Goal: Find specific page/section: Find specific page/section

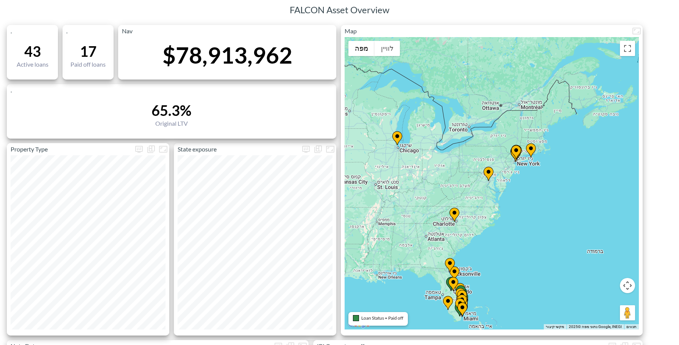
drag, startPoint x: 542, startPoint y: 300, endPoint x: 543, endPoint y: 226, distance: 73.5
click at [543, 226] on div "‏כדי להפעיל גרירה באמצעות המקלדת, מקישים על Alt + Enter. במצב גרירה במקלדת, משת…" at bounding box center [492, 183] width 294 height 292
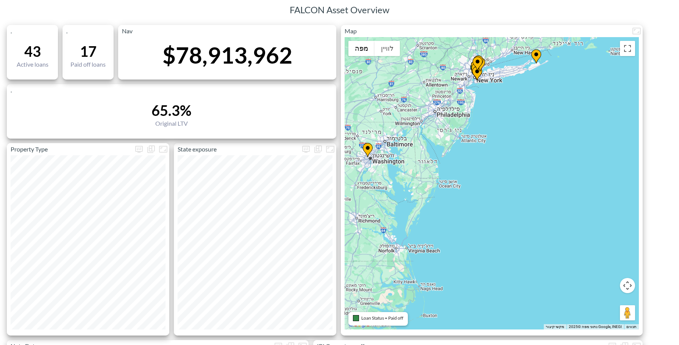
drag, startPoint x: 546, startPoint y: 162, endPoint x: 527, endPoint y: 317, distance: 155.6
click at [527, 317] on div "‏כדי להפעיל גרירה באמצעות המקלדת, מקישים על Alt + Enter. במצב גרירה במקלדת, משת…" at bounding box center [492, 183] width 294 height 292
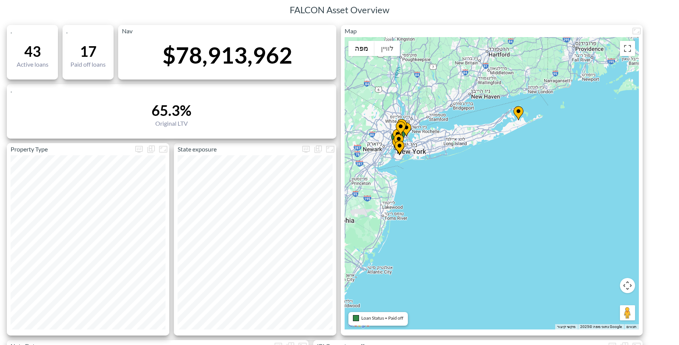
drag, startPoint x: 412, startPoint y: 178, endPoint x: 496, endPoint y: 229, distance: 98.4
click at [495, 229] on div "‏כדי להפעיל גרירה באמצעות המקלדת, מקישים על Alt + Enter. במצב גרירה במקלדת, משת…" at bounding box center [492, 183] width 294 height 292
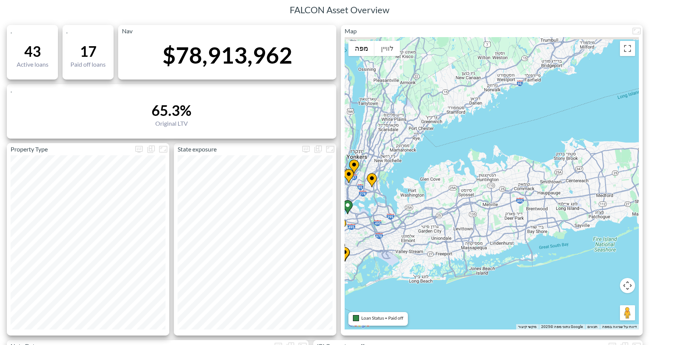
drag, startPoint x: 572, startPoint y: 157, endPoint x: 394, endPoint y: 273, distance: 212.9
click at [394, 273] on div "‏כדי להפעיל גרירה באמצעות המקלדת, מקישים על Alt + Enter. במצב גרירה במקלדת, משת…" at bounding box center [492, 183] width 294 height 292
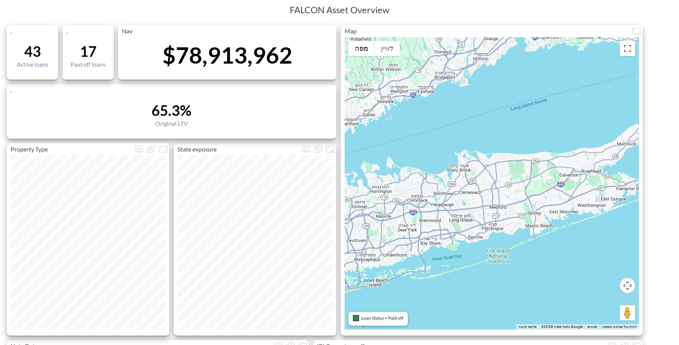
drag, startPoint x: 560, startPoint y: 215, endPoint x: 452, endPoint y: 227, distance: 109.0
click at [452, 227] on div "‏כדי להפעיל גרירה באמצעות המקלדת, מקישים על Alt + Enter. במצב גרירה במקלדת, משת…" at bounding box center [492, 183] width 294 height 292
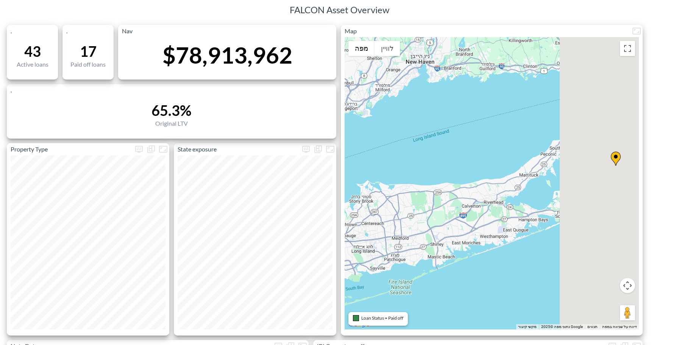
click at [432, 236] on div "‏כדי להפעיל גרירה באמצעות המקלדת, מקישים על Alt + Enter. במצב גרירה במקלדת, משת…" at bounding box center [492, 183] width 294 height 292
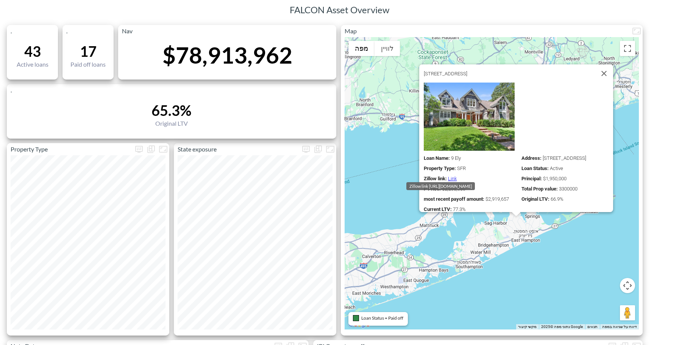
click at [450, 176] on link "Link" at bounding box center [452, 179] width 9 height 6
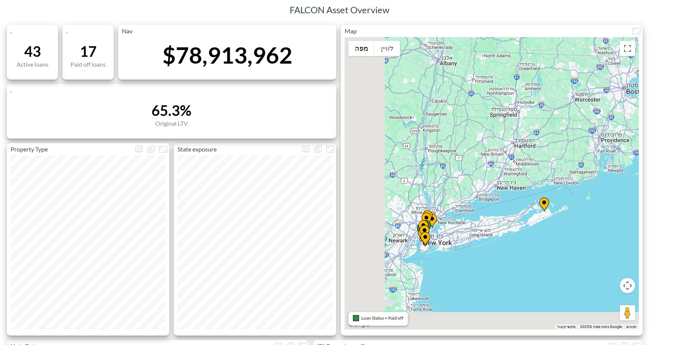
drag, startPoint x: 425, startPoint y: 262, endPoint x: 512, endPoint y: 233, distance: 92.0
click at [513, 234] on div "‏כדי להפעיל גרירה באמצעות המקלדת, מקישים על Alt + Enter. במצב גרירה במקלדת, משת…" at bounding box center [492, 183] width 294 height 292
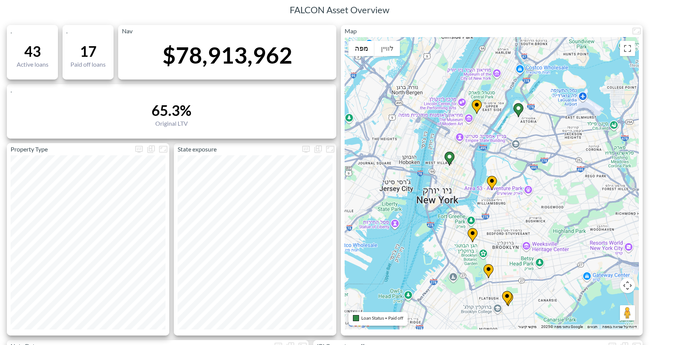
drag, startPoint x: 574, startPoint y: 267, endPoint x: 416, endPoint y: 214, distance: 166.0
click at [416, 214] on div "‏כדי להפעיל גרירה באמצעות המקלדת, מקישים על Alt + Enter. במצב גרירה במקלדת, משת…" at bounding box center [492, 183] width 294 height 292
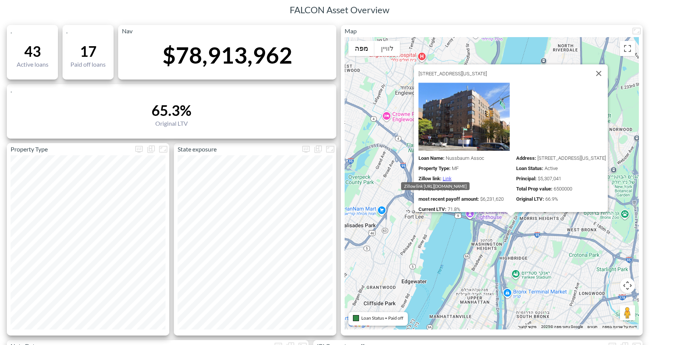
click at [443, 176] on link "Link" at bounding box center [447, 179] width 9 height 6
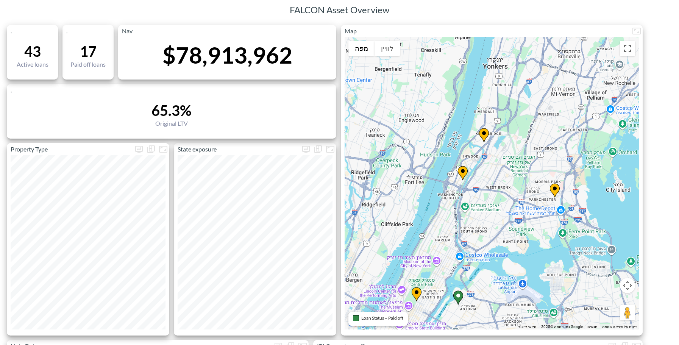
drag, startPoint x: 519, startPoint y: 288, endPoint x: 509, endPoint y: 209, distance: 79.8
click at [509, 210] on div "‏כדי להפעיל גרירה באמצעות המקלדת, מקישים על Alt + Enter. במצב גרירה במקלדת, משת…" at bounding box center [492, 183] width 294 height 292
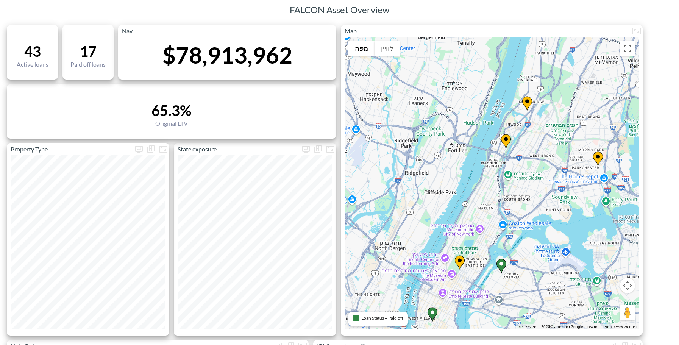
drag, startPoint x: 493, startPoint y: 250, endPoint x: 575, endPoint y: 197, distance: 97.3
click at [575, 197] on div "‏כדי להפעיל גרירה באמצעות המקלדת, מקישים על Alt + Enter. במצב גרירה במקלדת, משת…" at bounding box center [492, 183] width 294 height 292
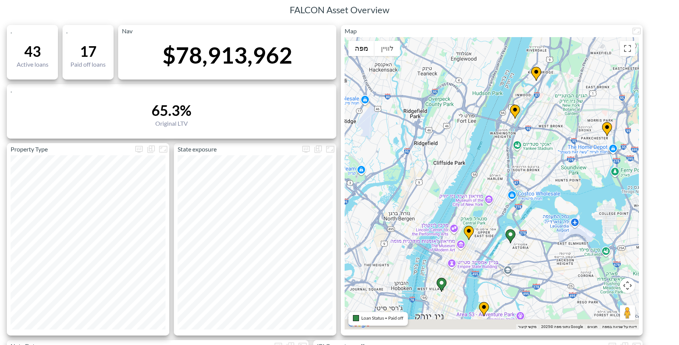
drag, startPoint x: 467, startPoint y: 299, endPoint x: 471, endPoint y: 260, distance: 39.3
click at [469, 263] on div "‏כדי להפעיל גרירה באמצעות המקלדת, מקישים על Alt + Enter. במצב גרירה במקלדת, משת…" at bounding box center [492, 183] width 294 height 292
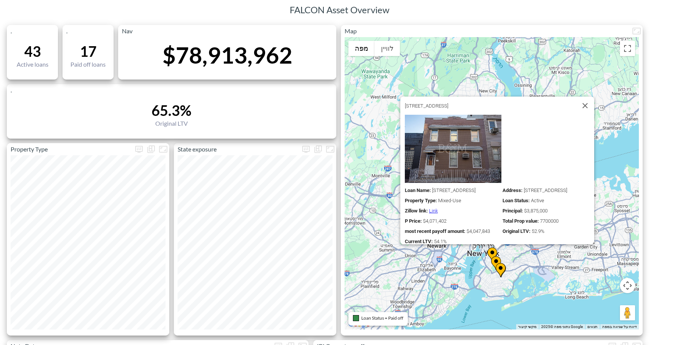
drag, startPoint x: 585, startPoint y: 292, endPoint x: 566, endPoint y: 245, distance: 49.9
click at [566, 245] on div "‏כדי להפעיל גרירה באמצעות המקלדת, מקישים על Alt + Enter. במצב גרירה במקלדת, משת…" at bounding box center [492, 183] width 294 height 292
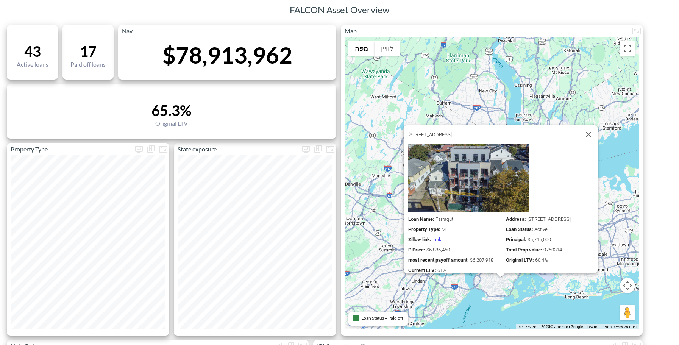
click at [410, 291] on div "‏כדי להפעיל גרירה באמצעות המקלדת, מקישים על Alt + Enter. במצב גרירה במקלדת, משת…" at bounding box center [492, 183] width 294 height 292
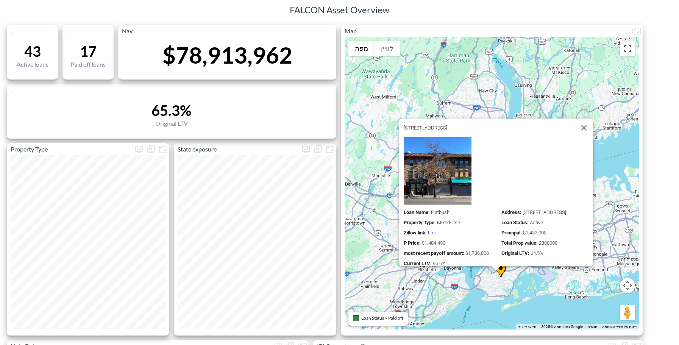
click at [466, 288] on div "‏כדי להפעיל גרירה באמצעות המקלדת, מקישים על Alt + Enter. במצב גרירה במקלדת, משת…" at bounding box center [492, 183] width 294 height 292
click at [493, 254] on div "Loan Name : Flatbush Address : [STREET_ADDRESS] Property Type : Mixed-Use Loan …" at bounding box center [498, 201] width 189 height 129
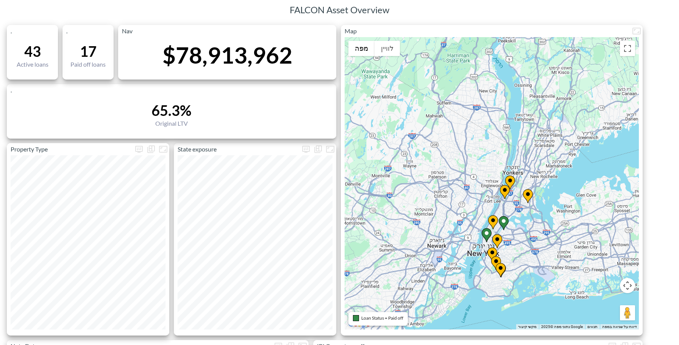
click at [442, 290] on div "‏כדי להפעיל גרירה באמצעות המקלדת, מקישים על Alt + Enter. במצב גרירה במקלדת, משת…" at bounding box center [492, 183] width 294 height 292
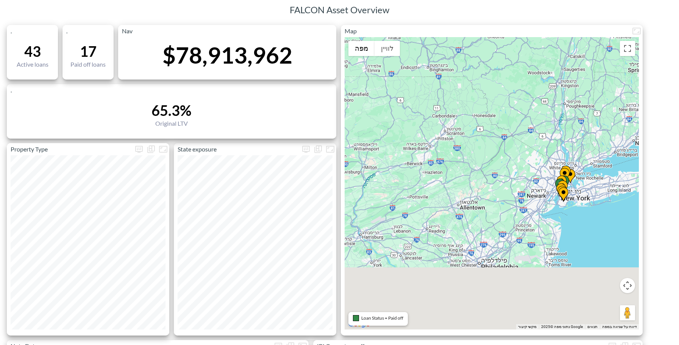
click at [470, 172] on div "‏כדי להפעיל גרירה באמצעות המקלדת, מקישים על Alt + Enter. במצב גרירה במקלדת, משת…" at bounding box center [492, 183] width 294 height 292
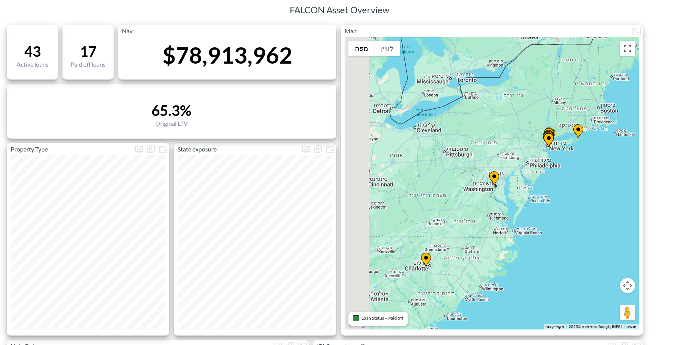
drag, startPoint x: 460, startPoint y: 233, endPoint x: 466, endPoint y: 220, distance: 14.7
click at [466, 220] on div "‏כדי להפעיל גרירה באמצעות המקלדת, מקישים על Alt + Enter. במצב גרירה במקלדת, משת…" at bounding box center [492, 183] width 294 height 292
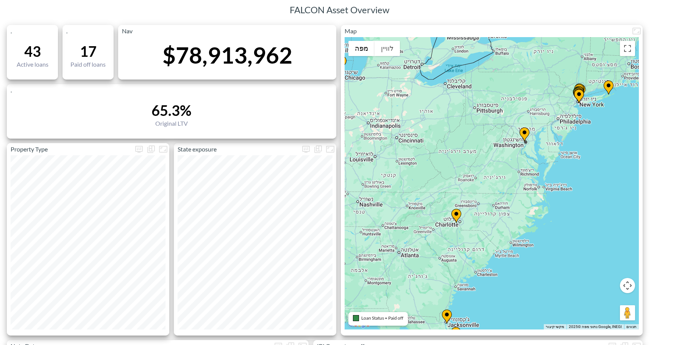
drag, startPoint x: 453, startPoint y: 193, endPoint x: 458, endPoint y: 173, distance: 20.0
click at [458, 173] on div "‏כדי להפעיל גרירה באמצעות המקלדת, מקישים על Alt + Enter. במצב גרירה במקלדת, משת…" at bounding box center [492, 183] width 294 height 292
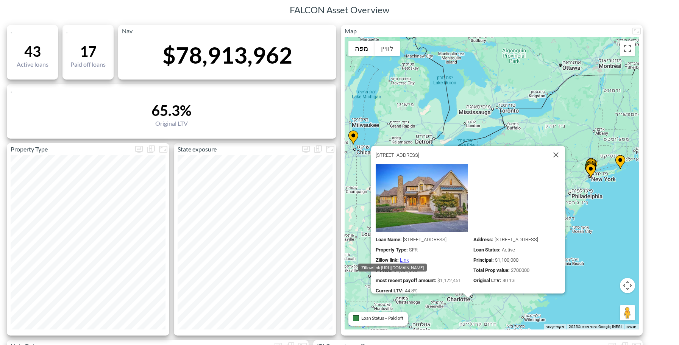
click at [400, 257] on link "Link" at bounding box center [404, 260] width 9 height 6
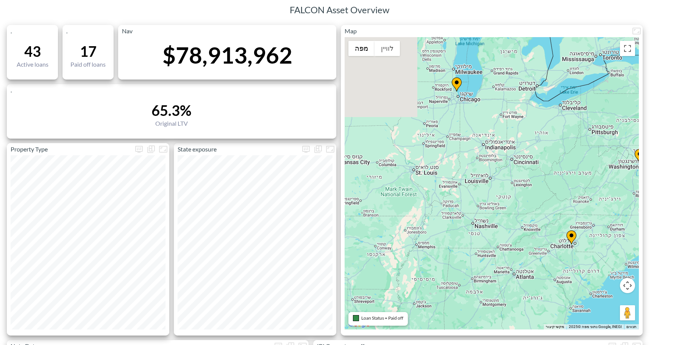
drag, startPoint x: 437, startPoint y: 221, endPoint x: 541, endPoint y: 167, distance: 117.5
click at [541, 167] on div "‏כדי להפעיל גרירה באמצעות המקלדת, מקישים על Alt + Enter. במצב גרירה במקלדת, משת…" at bounding box center [492, 183] width 294 height 292
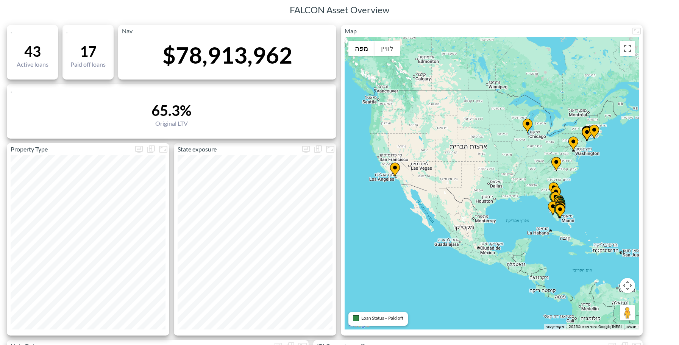
drag, startPoint x: 492, startPoint y: 211, endPoint x: 429, endPoint y: 201, distance: 63.6
click at [512, 194] on div "‏כדי להפעיל גרירה באמצעות המקלדת, מקישים על Alt + Enter. במצב גרירה במקלדת, משת…" at bounding box center [492, 183] width 294 height 292
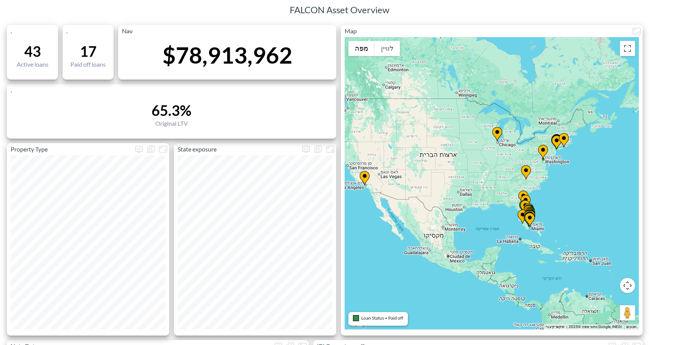
drag, startPoint x: 506, startPoint y: 261, endPoint x: 402, endPoint y: 230, distance: 108.8
click at [402, 230] on div "‏כדי להפעיל גרירה באמצעות המקלדת, מקישים על Alt + Enter. במצב גרירה במקלדת, משת…" at bounding box center [492, 183] width 294 height 292
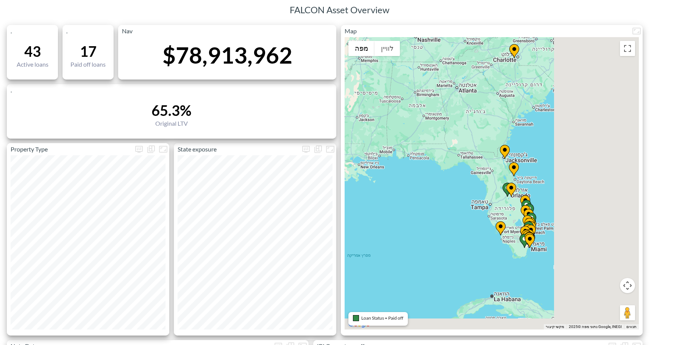
drag, startPoint x: 535, startPoint y: 211, endPoint x: 431, endPoint y: 194, distance: 105.8
click at [431, 194] on div "‏כדי להפעיל גרירה באמצעות המקלדת, מקישים על Alt + Enter. במצב גרירה במקלדת, משת…" at bounding box center [492, 183] width 294 height 292
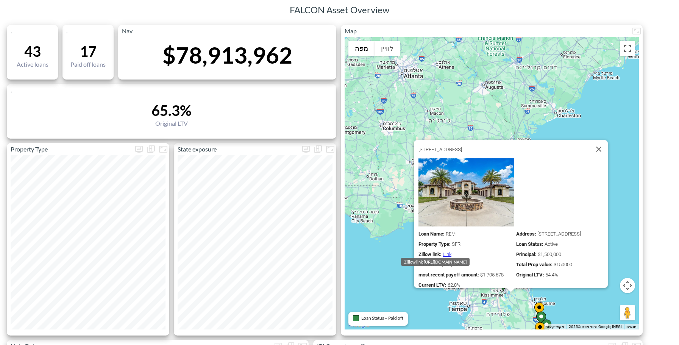
click at [443, 251] on link "Link" at bounding box center [447, 254] width 9 height 6
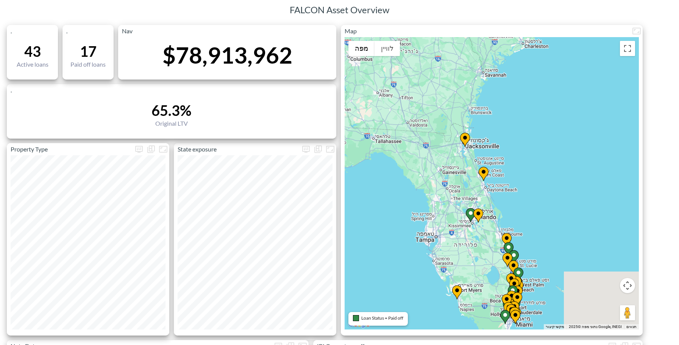
drag, startPoint x: 566, startPoint y: 211, endPoint x: 521, endPoint y: 106, distance: 114.3
click at [521, 106] on div "‏כדי להפעיל גרירה באמצעות המקלדת, מקישים על Alt + Enter. במצב גרירה במקלדת, משת…" at bounding box center [492, 183] width 294 height 292
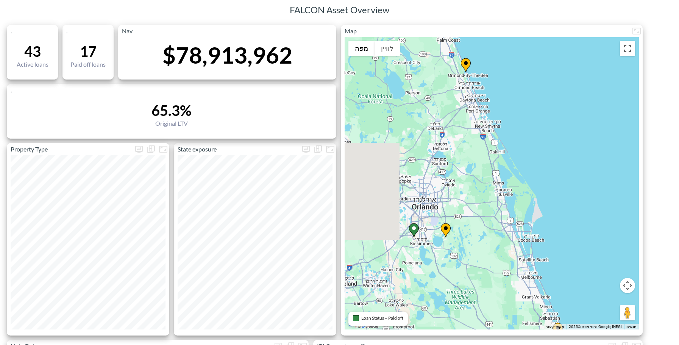
drag, startPoint x: 492, startPoint y: 204, endPoint x: 621, endPoint y: 140, distance: 143.8
click at [621, 140] on div "‏כדי להפעיל גרירה באמצעות המקלדת, מקישים על Alt + Enter. במצב גרירה במקלדת, משת…" at bounding box center [492, 183] width 294 height 292
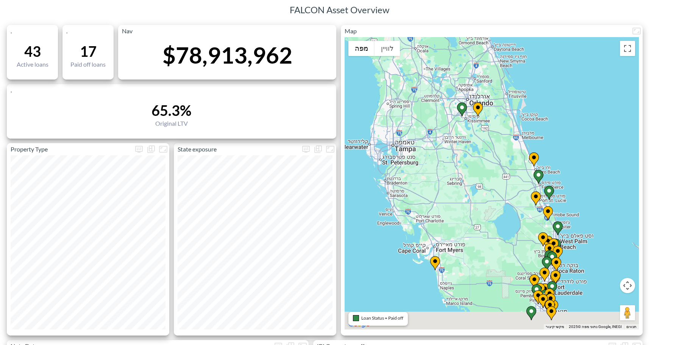
drag, startPoint x: 507, startPoint y: 285, endPoint x: 471, endPoint y: 154, distance: 136.2
click at [471, 154] on div "‏כדי להפעיל גרירה באמצעות המקלדת, מקישים על Alt + Enter. במצב גרירה במקלדת, משת…" at bounding box center [492, 183] width 294 height 292
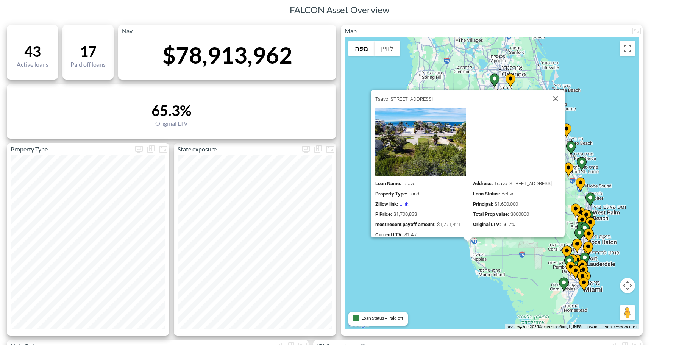
drag, startPoint x: 474, startPoint y: 303, endPoint x: 419, endPoint y: 295, distance: 55.4
click at [419, 295] on div "‏כדי להפעיל גרירה באמצעות המקלדת, מקישים על Alt + Enter. במצב גרירה במקלדת, משת…" at bounding box center [492, 183] width 294 height 292
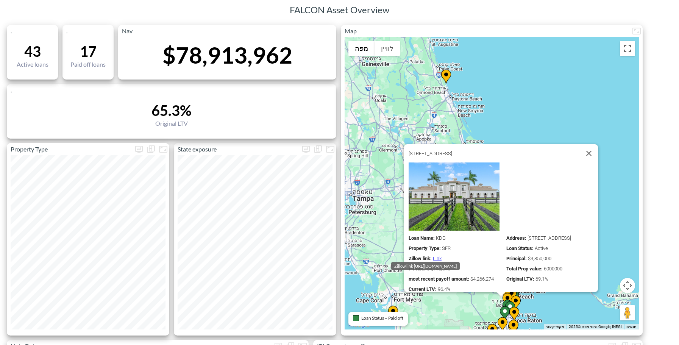
click at [435, 256] on link "Link" at bounding box center [437, 259] width 9 height 6
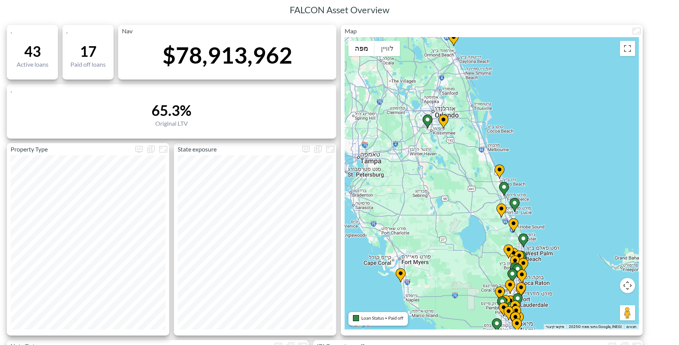
drag, startPoint x: 511, startPoint y: 130, endPoint x: 494, endPoint y: 72, distance: 60.6
click at [494, 70] on div "‏כדי להפעיל גרירה באמצעות המקלדת, מקישים על Alt + Enter. במצב גרירה במקלדת, משת…" at bounding box center [492, 183] width 294 height 292
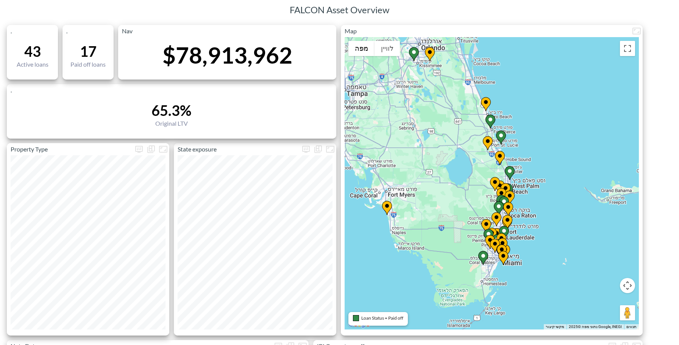
drag, startPoint x: 545, startPoint y: 172, endPoint x: 536, endPoint y: 129, distance: 44.1
click at [536, 129] on div "‏כדי להפעיל גרירה באמצעות המקלדת, מקישים על Alt + Enter. במצב גרירה במקלדת, משת…" at bounding box center [492, 183] width 294 height 292
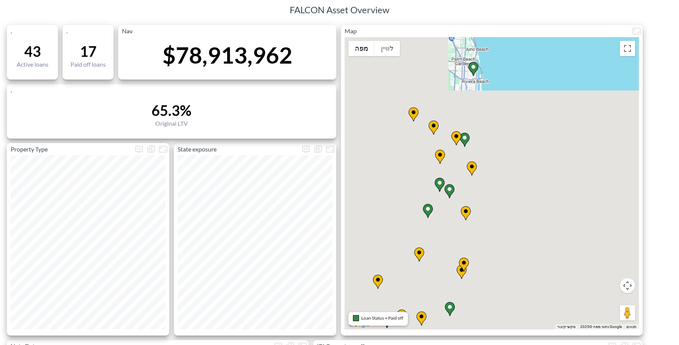
drag, startPoint x: 546, startPoint y: 200, endPoint x: 585, endPoint y: 124, distance: 84.8
click at [585, 124] on div "‏כדי להפעיל גרירה באמצעות המקלדת, מקישים על Alt + Enter. במצב גרירה במקלדת, משת…" at bounding box center [492, 183] width 294 height 292
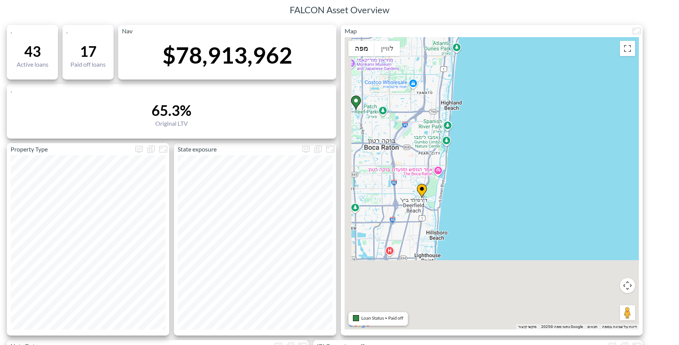
drag, startPoint x: 438, startPoint y: 209, endPoint x: 529, endPoint y: 174, distance: 96.7
click at [529, 174] on div "‏כדי להפעיל גרירה באמצעות המקלדת, מקישים על Alt + Enter. במצב גרירה במקלדת, משת…" at bounding box center [492, 183] width 294 height 292
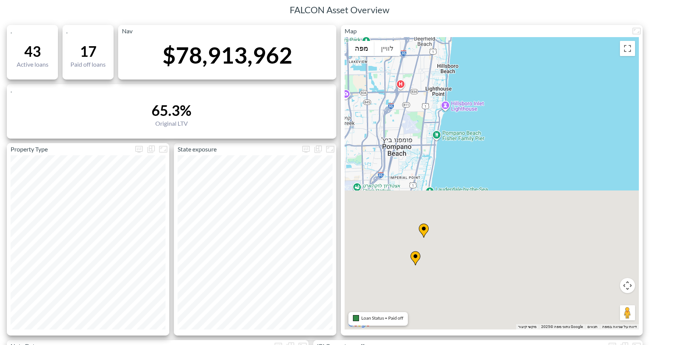
drag, startPoint x: 493, startPoint y: 268, endPoint x: 505, endPoint y: 100, distance: 168.5
click at [505, 100] on div "‏כדי להפעיל גרירה באמצעות המקלדת, מקישים על Alt + Enter. במצב גרירה במקלדת, משת…" at bounding box center [492, 183] width 294 height 292
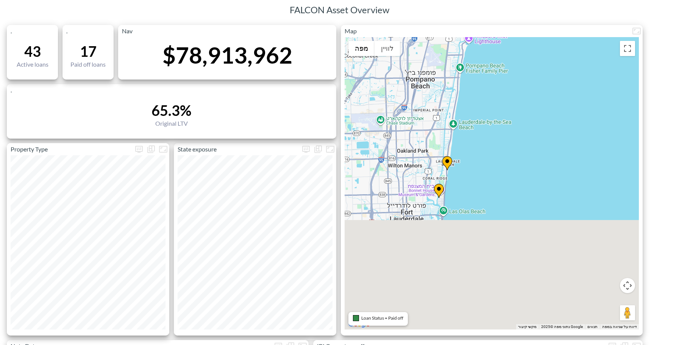
drag, startPoint x: 502, startPoint y: 246, endPoint x: 526, endPoint y: 174, distance: 76.5
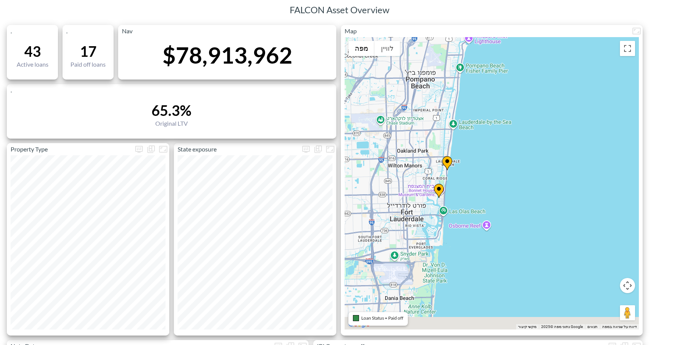
click at [526, 174] on div "‏כדי להפעיל גרירה באמצעות המקלדת, מקישים על Alt + Enter. במצב גרירה במקלדת, משת…" at bounding box center [492, 183] width 294 height 292
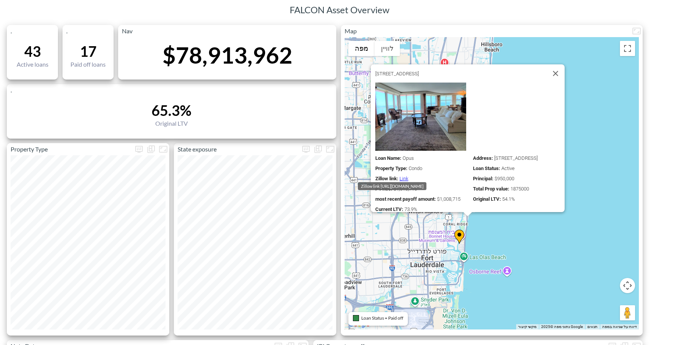
click at [401, 176] on link "Link" at bounding box center [403, 179] width 9 height 6
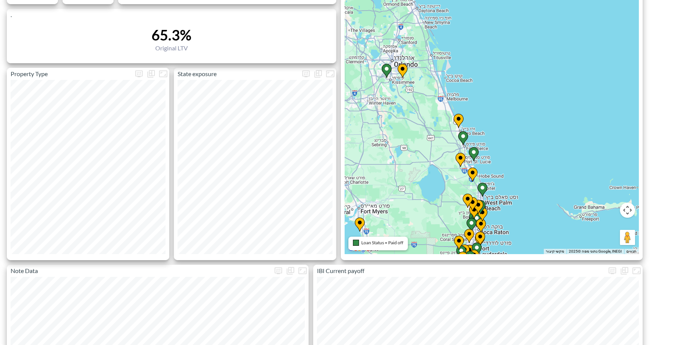
scroll to position [84, 0]
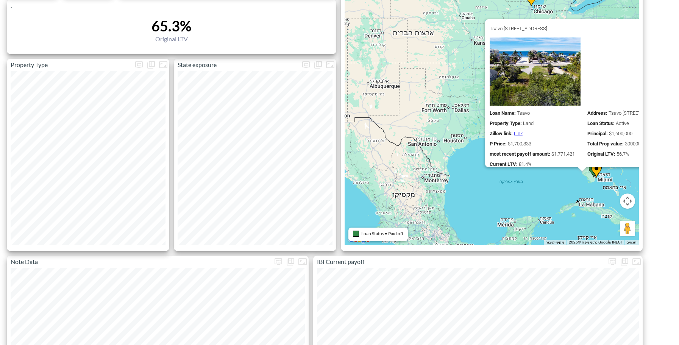
drag, startPoint x: 409, startPoint y: 145, endPoint x: 543, endPoint y: 182, distance: 138.7
click at [543, 182] on div "‏כדי להפעיל גרירה באמצעות המקלדת, מקישים על Alt + Enter. במצב גרירה במקלדת, משת…" at bounding box center [492, 99] width 294 height 292
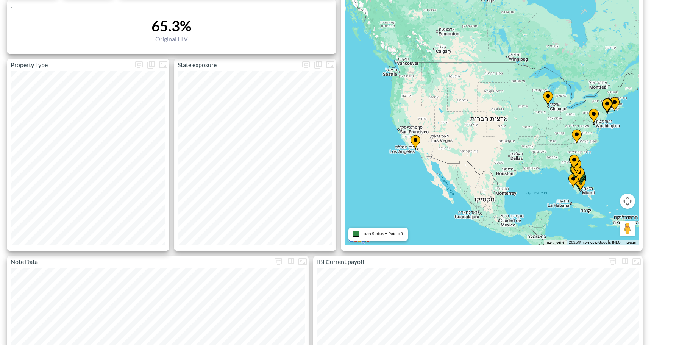
click at [502, 176] on div "‏כדי להפעיל גרירה באמצעות המקלדת, מקישים על Alt + Enter. במצב גרירה במקלדת, משת…" at bounding box center [492, 99] width 294 height 292
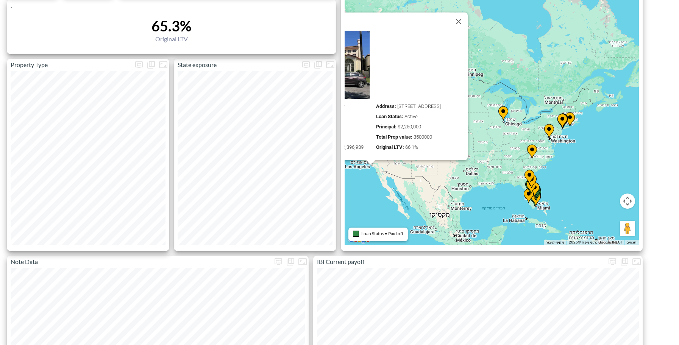
drag, startPoint x: 521, startPoint y: 168, endPoint x: 421, endPoint y: 184, distance: 101.2
click at [421, 184] on div "‏כדי להפעיל גרירה באמצעות המקלדת, מקישים על Alt + Enter. במצב גרירה במקלדת, משת…" at bounding box center [492, 99] width 294 height 292
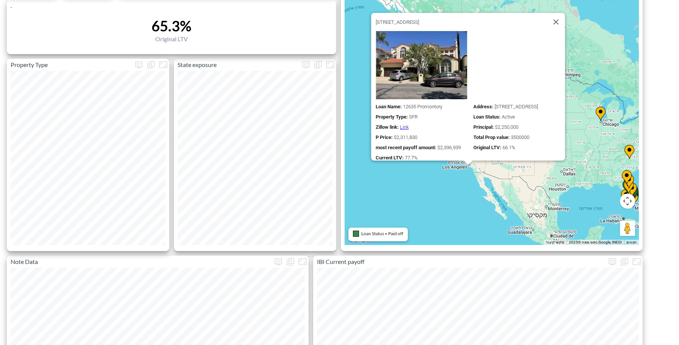
click at [518, 187] on div "‏כדי להפעיל גרירה באמצעות המקלדת, מקישים על Alt + Enter. במצב גרירה במקלדת, משת…" at bounding box center [492, 99] width 294 height 292
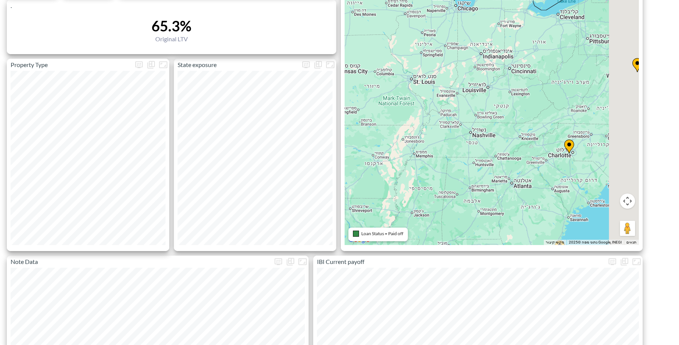
drag, startPoint x: 583, startPoint y: 145, endPoint x: 463, endPoint y: 143, distance: 119.7
click at [463, 143] on div "‏כדי להפעיל גרירה באמצעות המקלדת, מקישים על Alt + Enter. במצב גרירה במקלדת, משת…" at bounding box center [492, 99] width 294 height 292
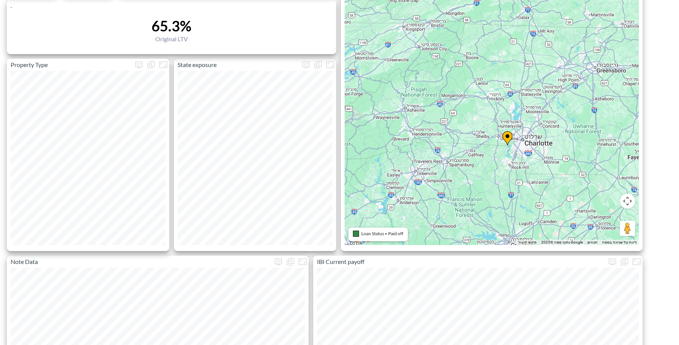
drag, startPoint x: 572, startPoint y: 158, endPoint x: 428, endPoint y: 152, distance: 144.0
click at [428, 152] on div "‏כדי להפעיל גרירה באמצעות המקלדת, מקישים על Alt + Enter. במצב גרירה במקלדת, משת…" at bounding box center [492, 99] width 294 height 292
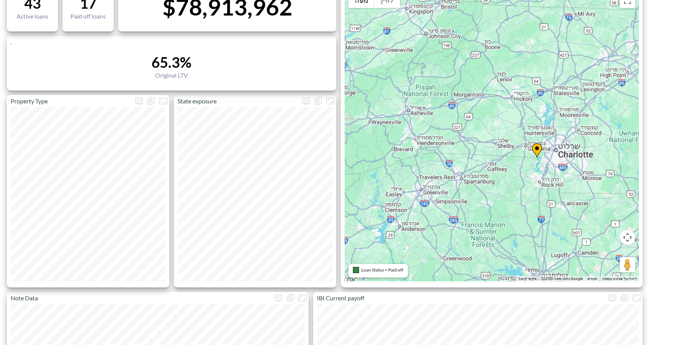
scroll to position [47, 0]
